Goal: Communication & Community: Answer question/provide support

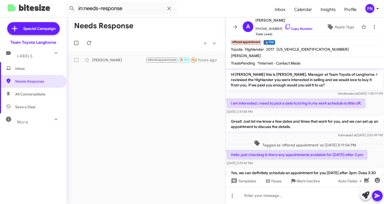
scroll to position [68, 0]
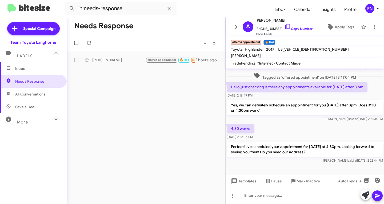
click at [26, 67] on span "Inbox" at bounding box center [37, 68] width 45 height 5
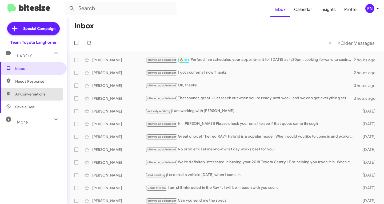
click at [25, 94] on span "All Conversations" at bounding box center [30, 94] width 30 height 5
type input "in:all-conversations"
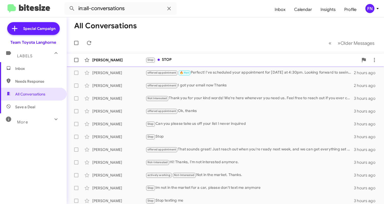
click at [201, 54] on span "[PERSON_NAME] Stop STOP 18 minutes ago" at bounding box center [225, 60] width 317 height 13
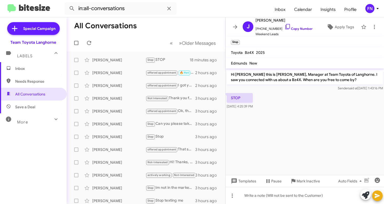
click at [39, 65] on span "Inbox" at bounding box center [33, 68] width 67 height 13
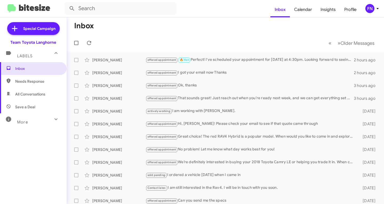
click at [23, 91] on span "All Conversations" at bounding box center [33, 94] width 67 height 13
type input "in:all-conversations"
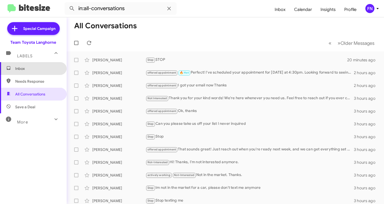
click at [43, 68] on span "Inbox" at bounding box center [37, 68] width 45 height 5
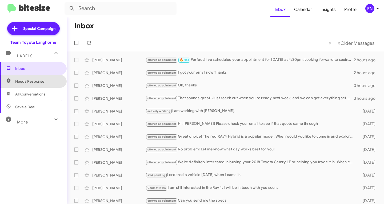
click at [40, 87] on span "Needs Response" at bounding box center [33, 81] width 67 height 13
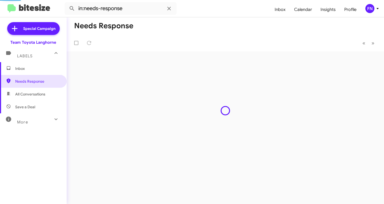
click at [43, 90] on span "All Conversations" at bounding box center [33, 94] width 67 height 13
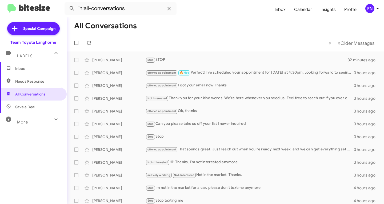
click at [44, 81] on span "Needs Response" at bounding box center [37, 81] width 45 height 5
type input "in:needs-response"
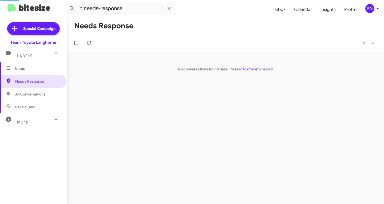
click at [38, 61] on mat-expansion-panel-header "Labels" at bounding box center [33, 53] width 67 height 17
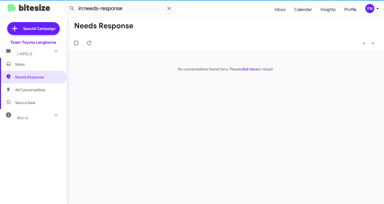
click at [37, 65] on div "Special Campaign Team Toyota Langhorne Labels Inbox Needs Response All Conversa…" at bounding box center [33, 109] width 67 height 185
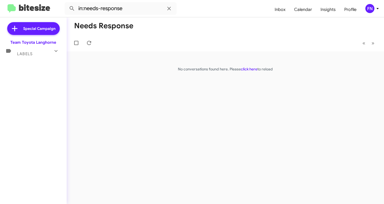
click at [42, 55] on div "Labels" at bounding box center [27, 52] width 47 height 10
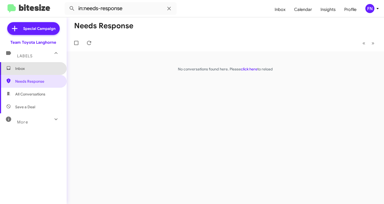
click at [38, 63] on span "Inbox" at bounding box center [33, 68] width 67 height 13
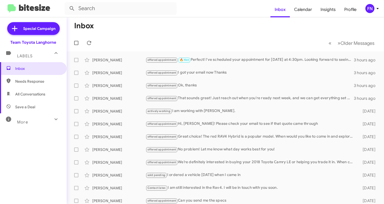
click at [49, 89] on span "All Conversations" at bounding box center [33, 94] width 67 height 13
type input "in:all-conversations"
